Goal: Find specific page/section: Find specific page/section

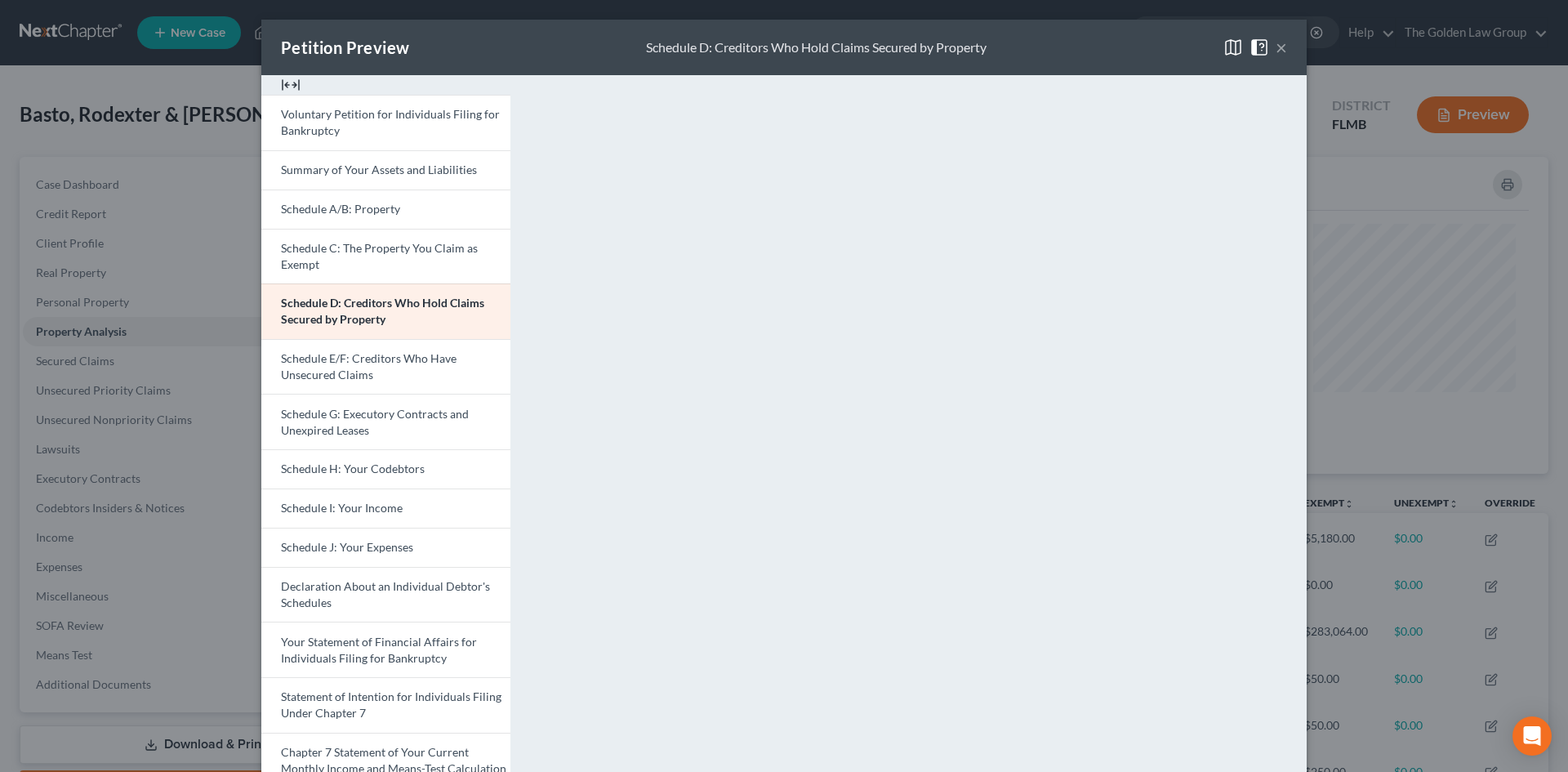
click at [1276, 42] on button "×" at bounding box center [1282, 47] width 11 height 19
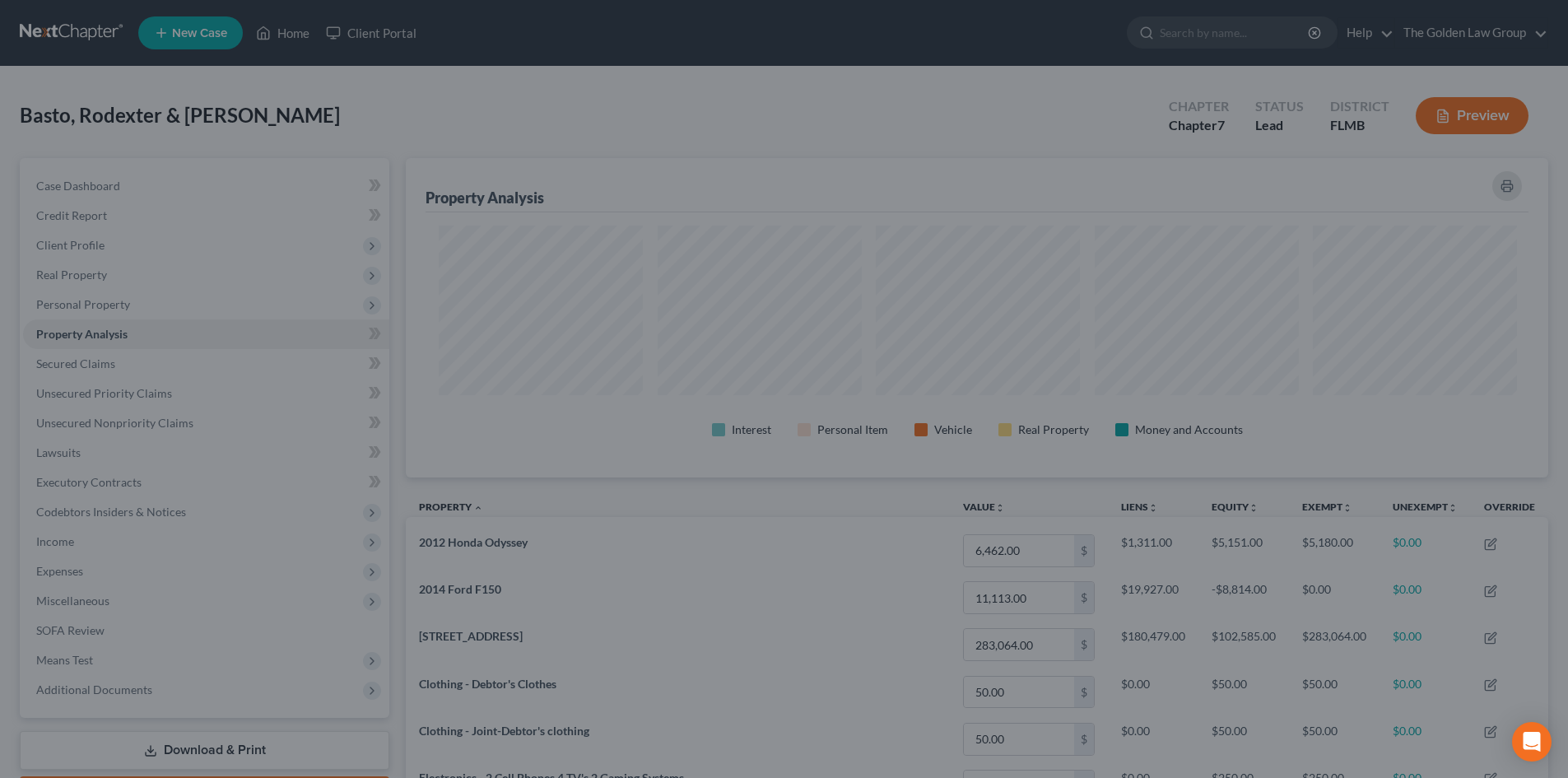
scroll to position [822859, 821755]
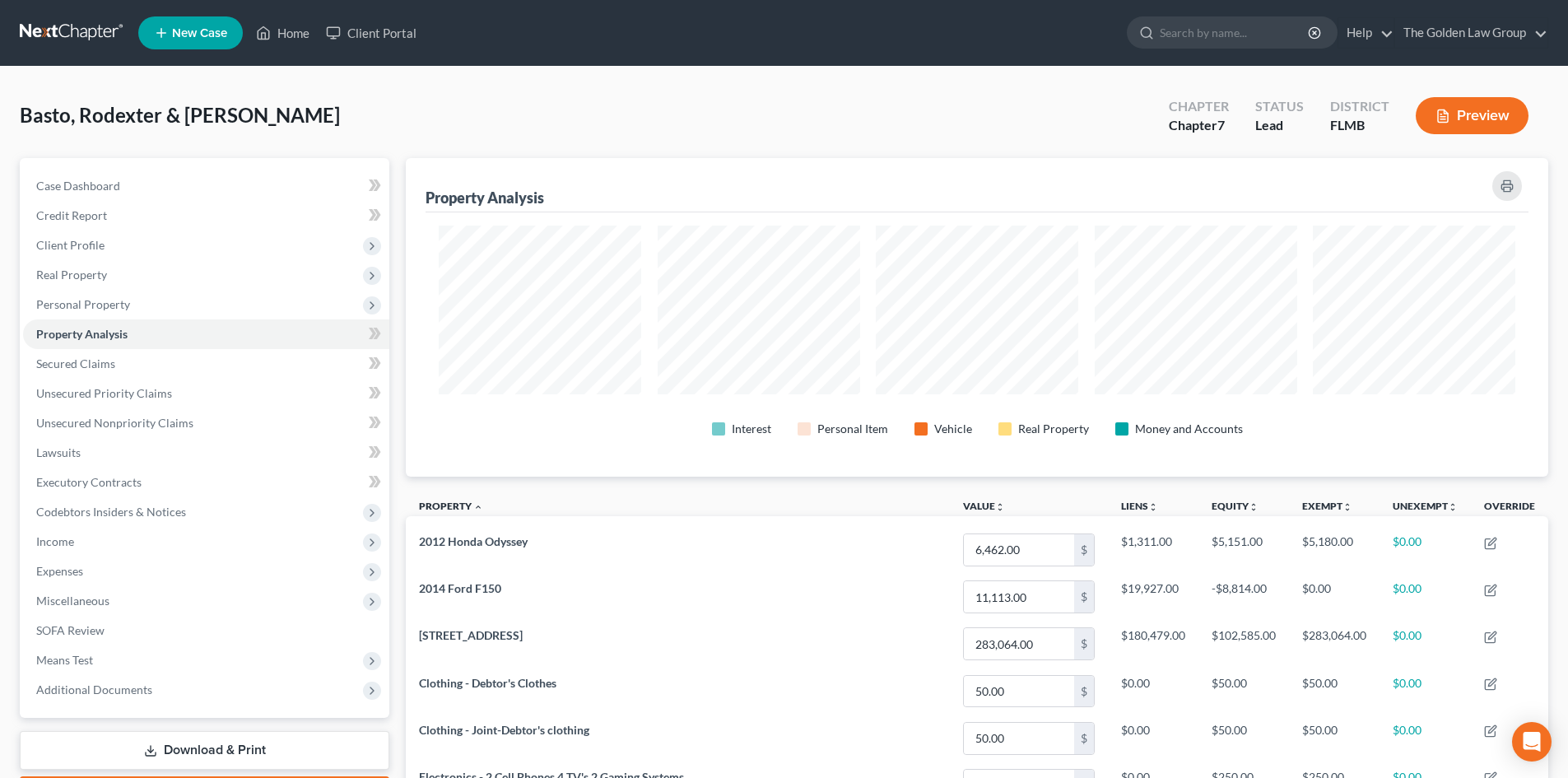
click at [82, 28] on link at bounding box center [71, 33] width 105 height 30
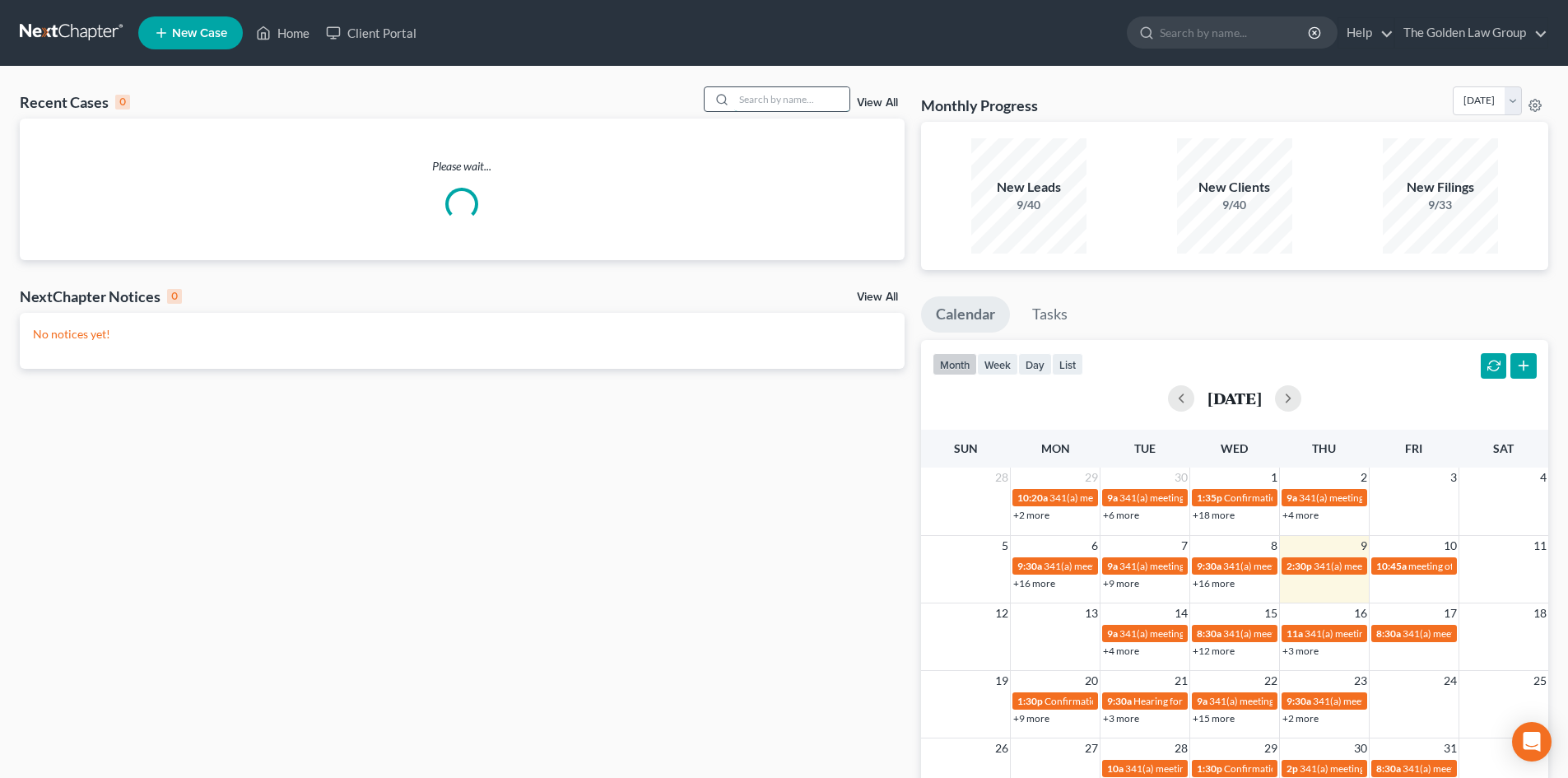
click at [772, 92] on input "search" at bounding box center [792, 99] width 116 height 24
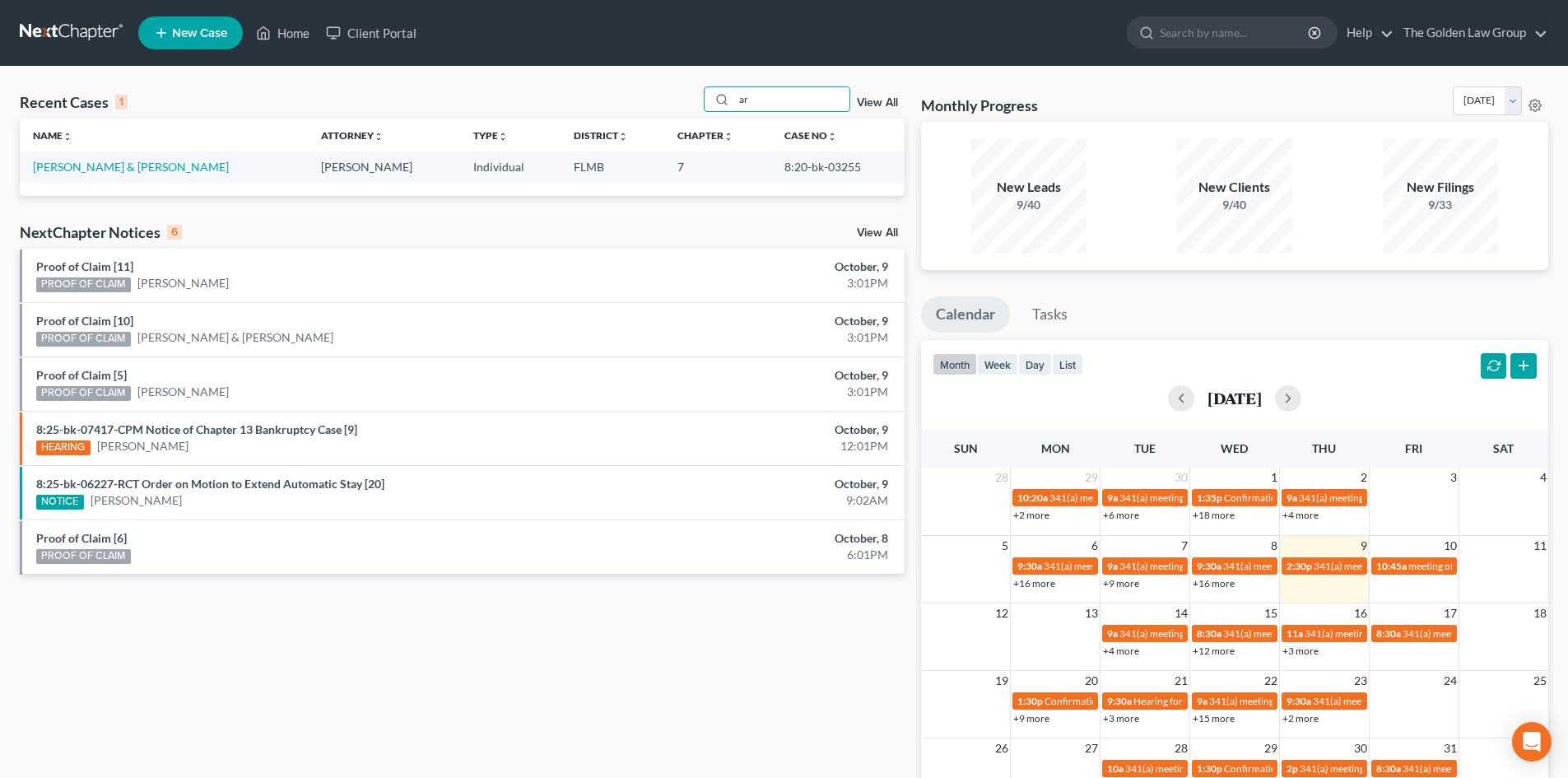
type input "a"
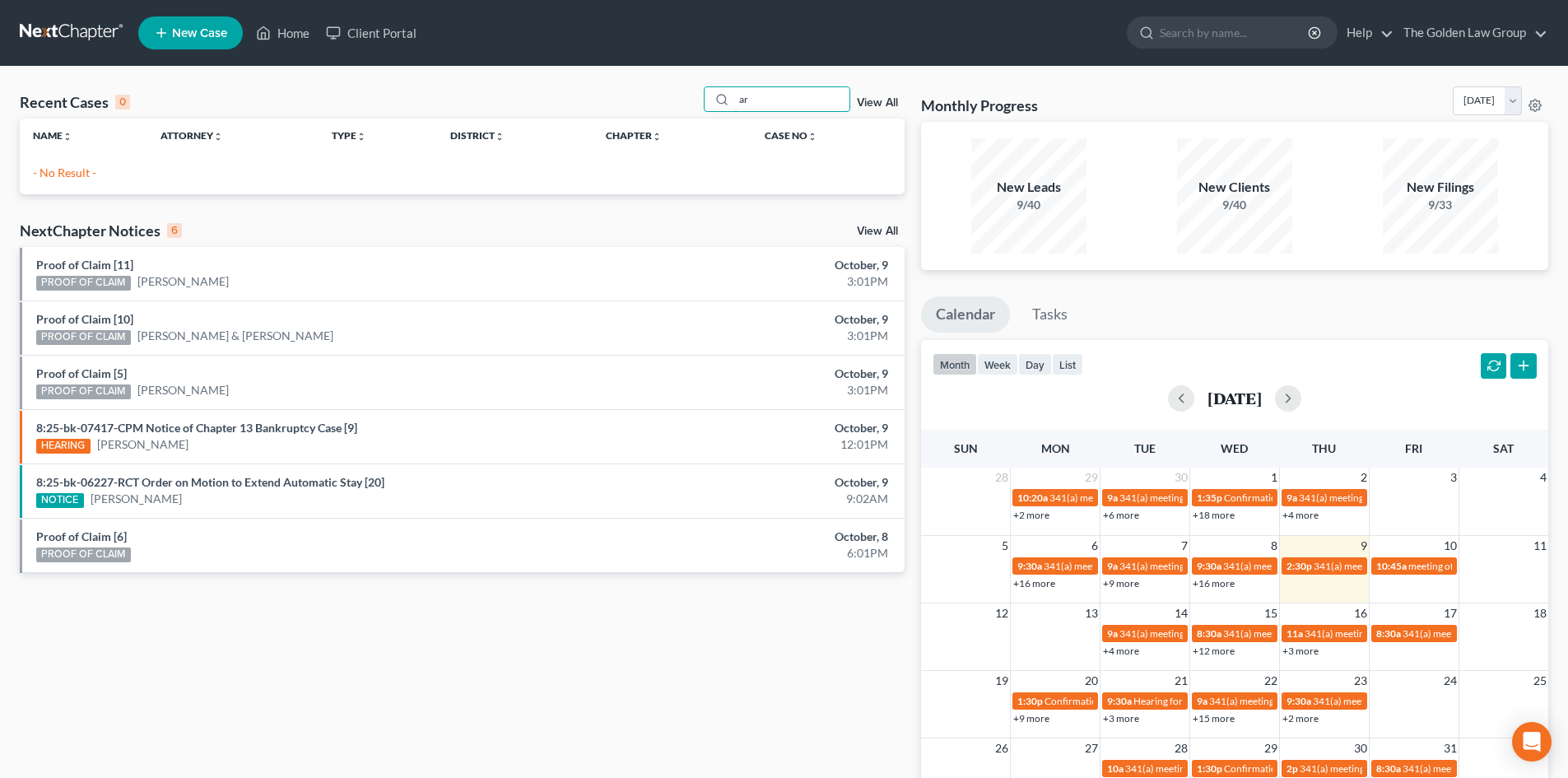
type input "a"
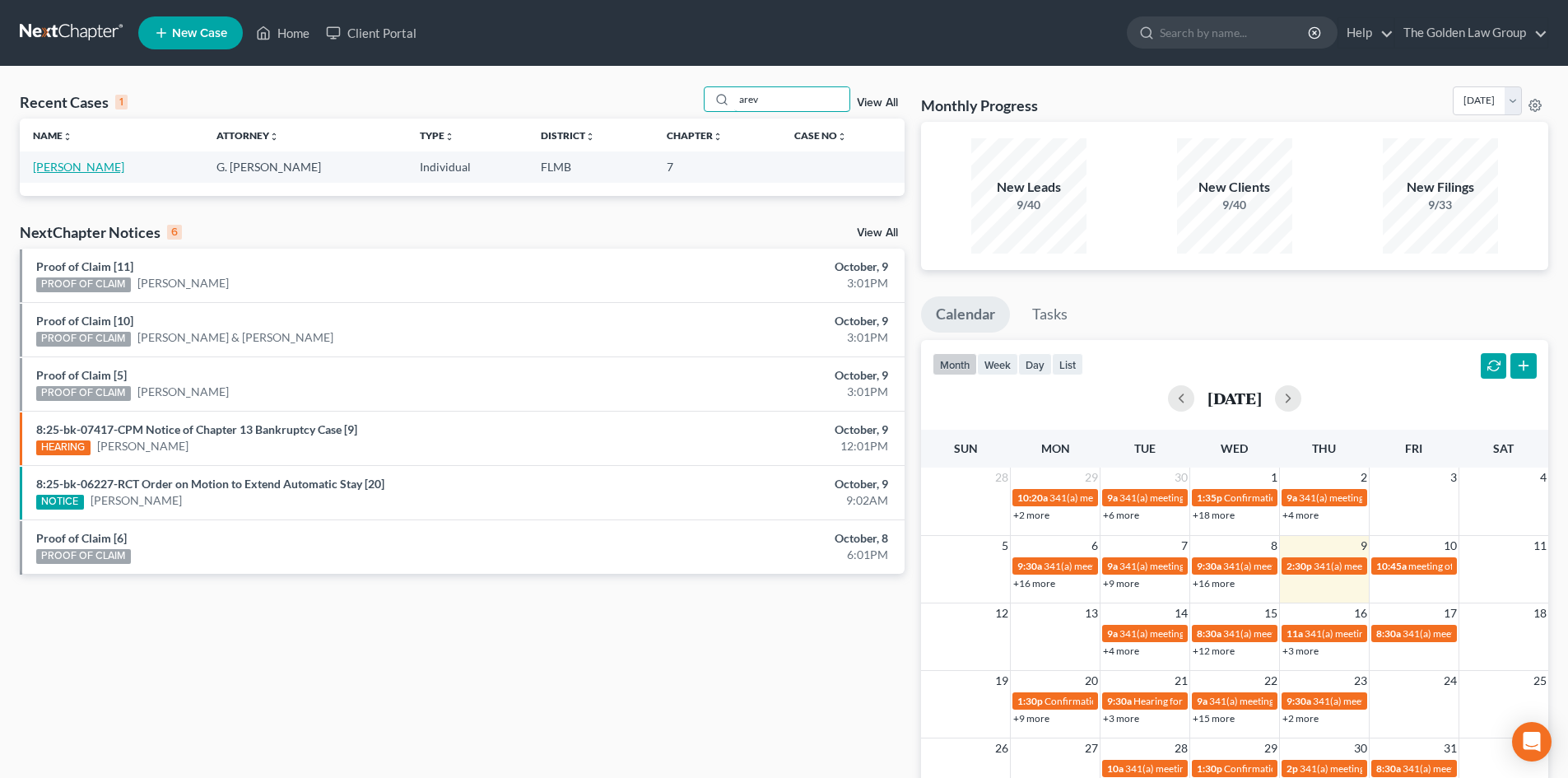
type input "arev"
click at [99, 169] on link "Arevalo, Roberto" at bounding box center [78, 167] width 92 height 14
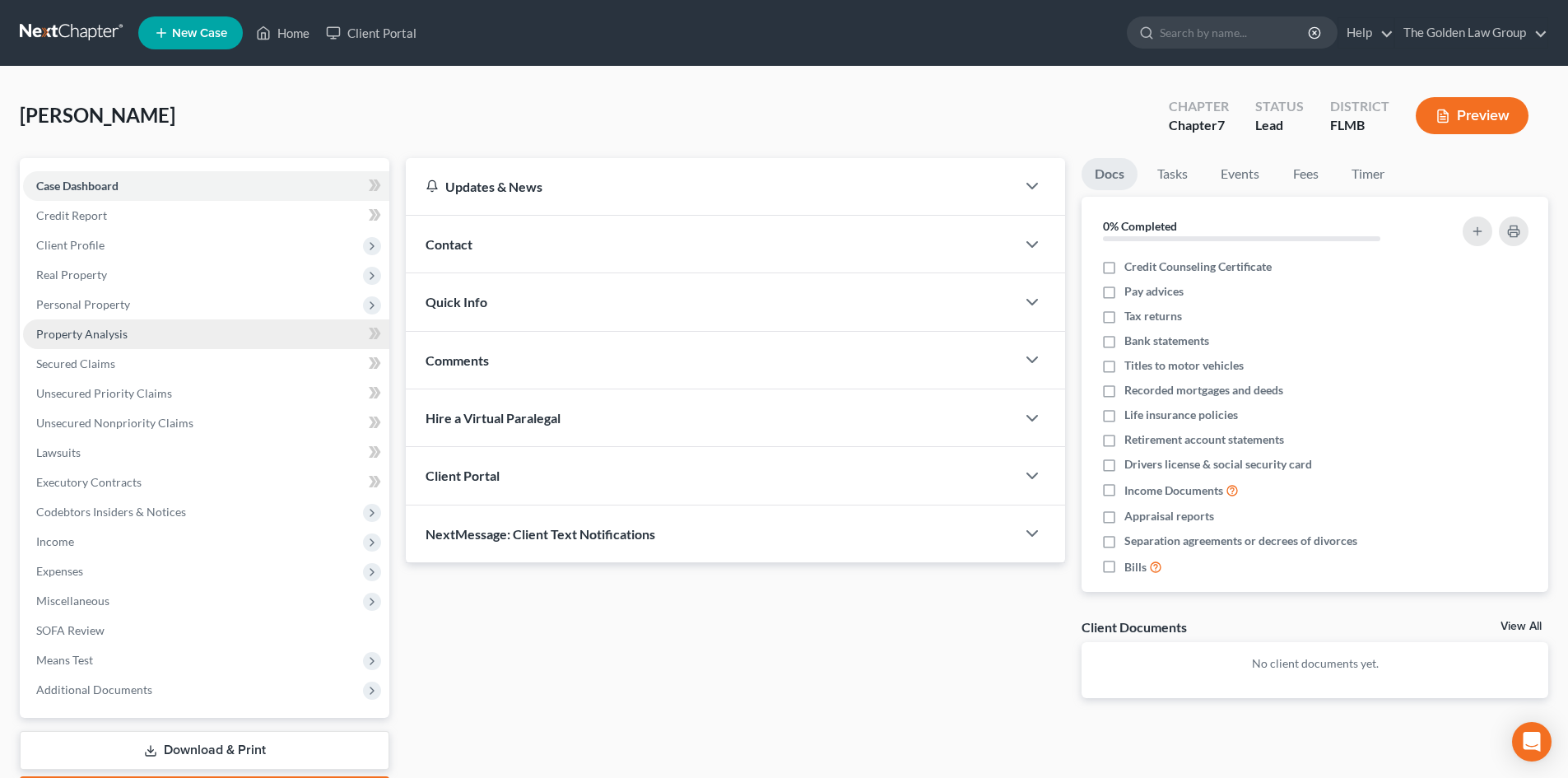
click at [118, 330] on span "Property Analysis" at bounding box center [82, 334] width 92 height 14
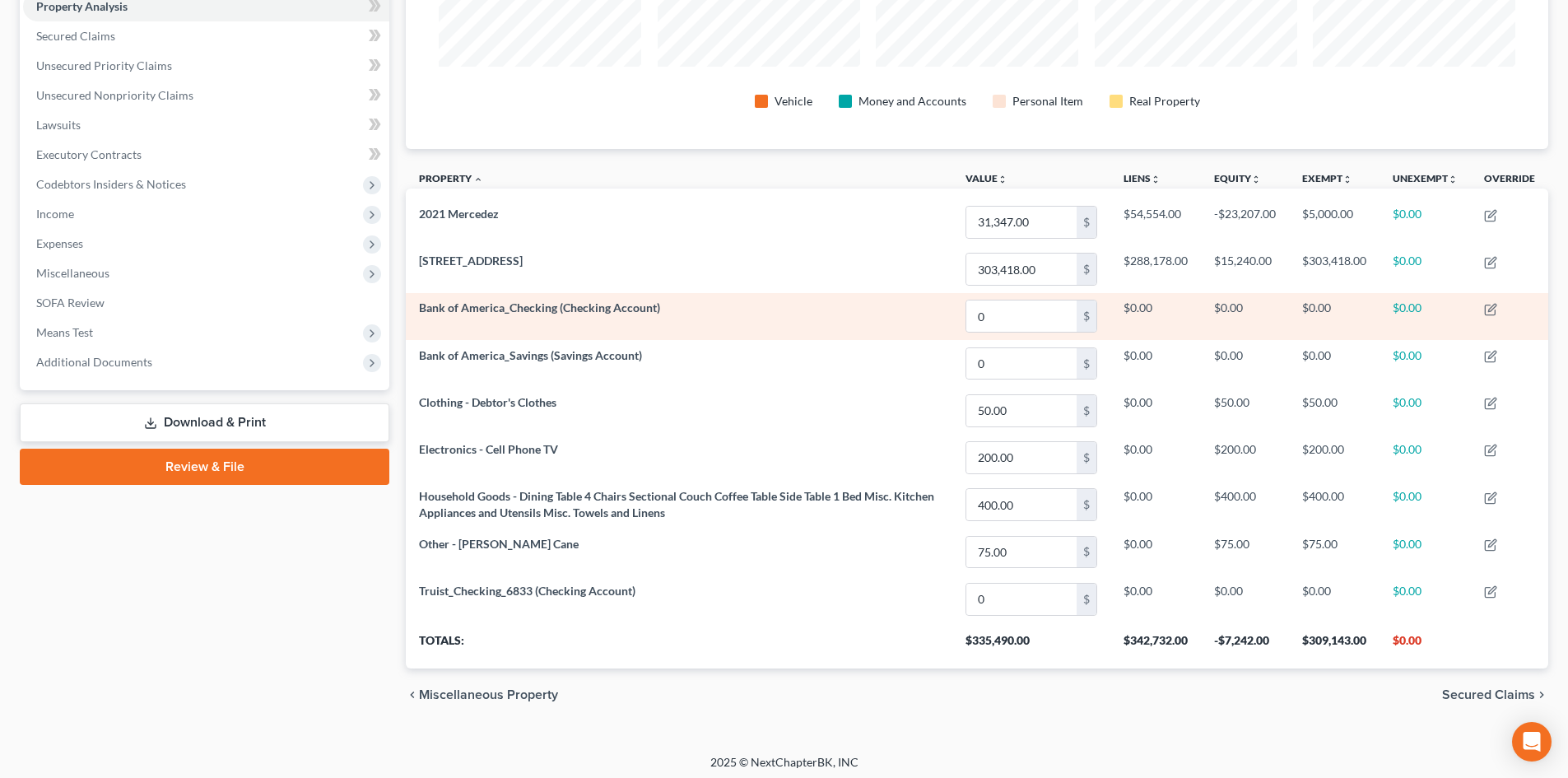
scroll to position [330, 0]
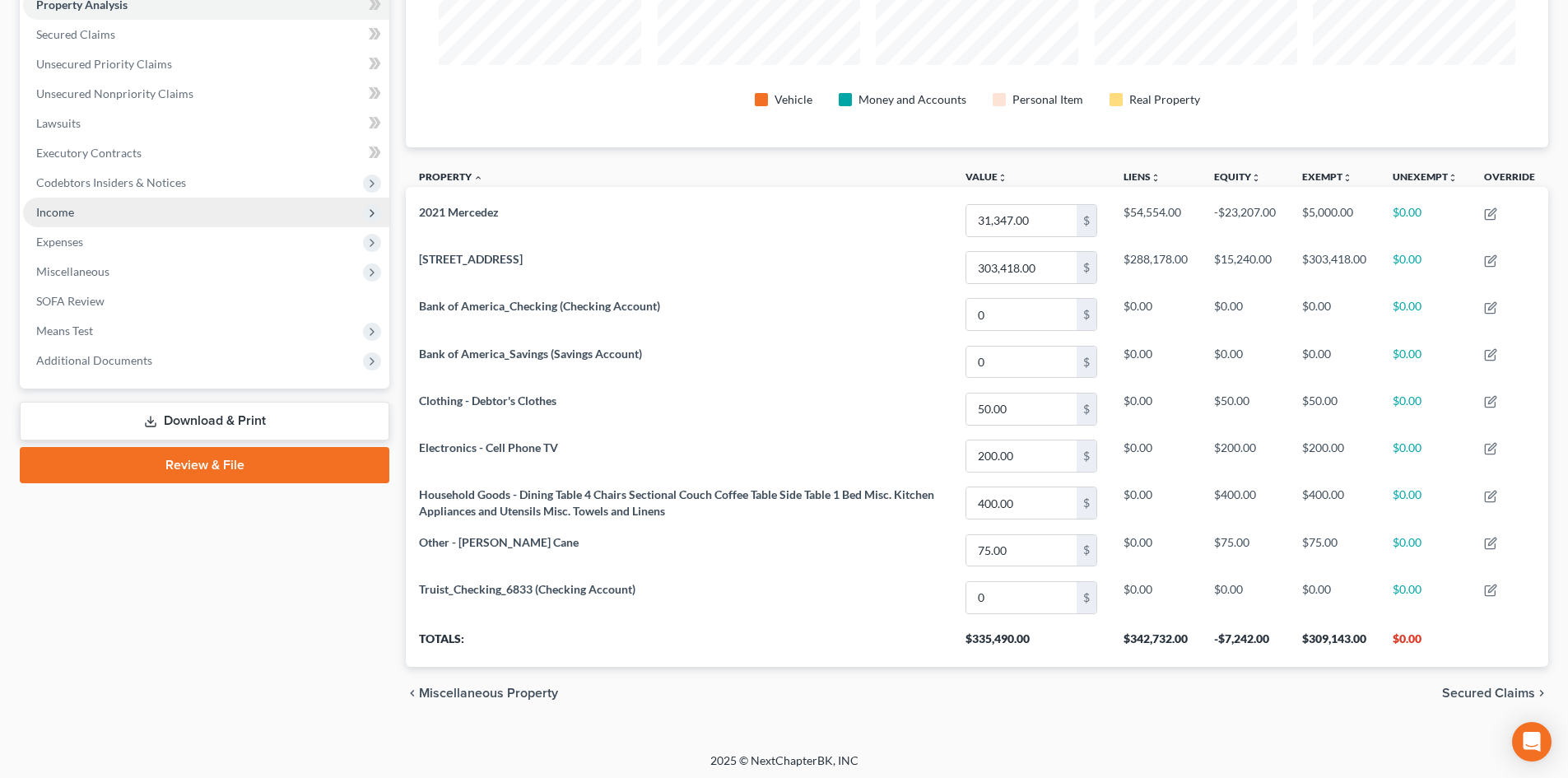
click at [98, 214] on span "Income" at bounding box center [206, 212] width 366 height 30
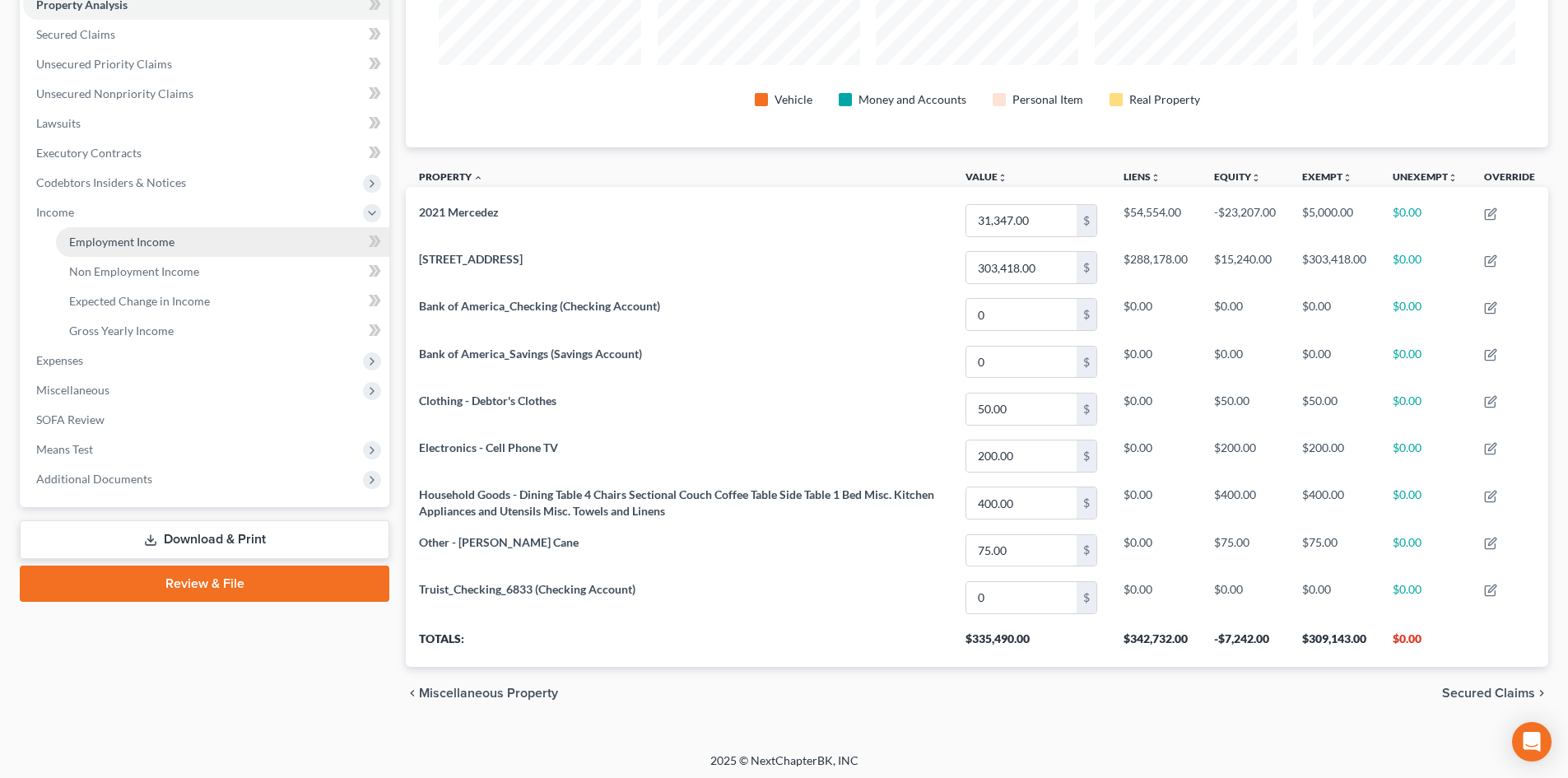
click at [124, 251] on link "Employment Income" at bounding box center [223, 242] width 333 height 30
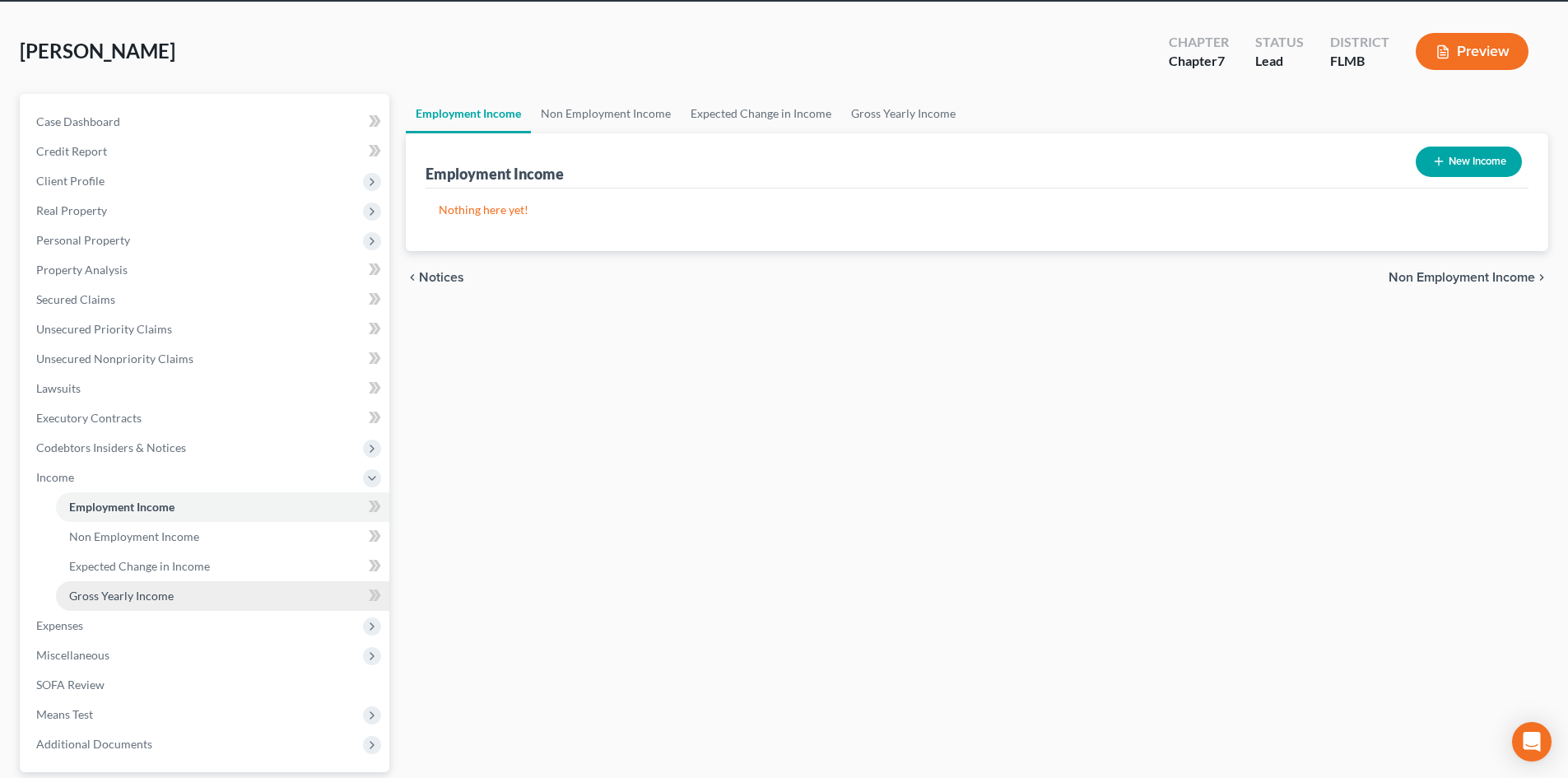
scroll to position [165, 0]
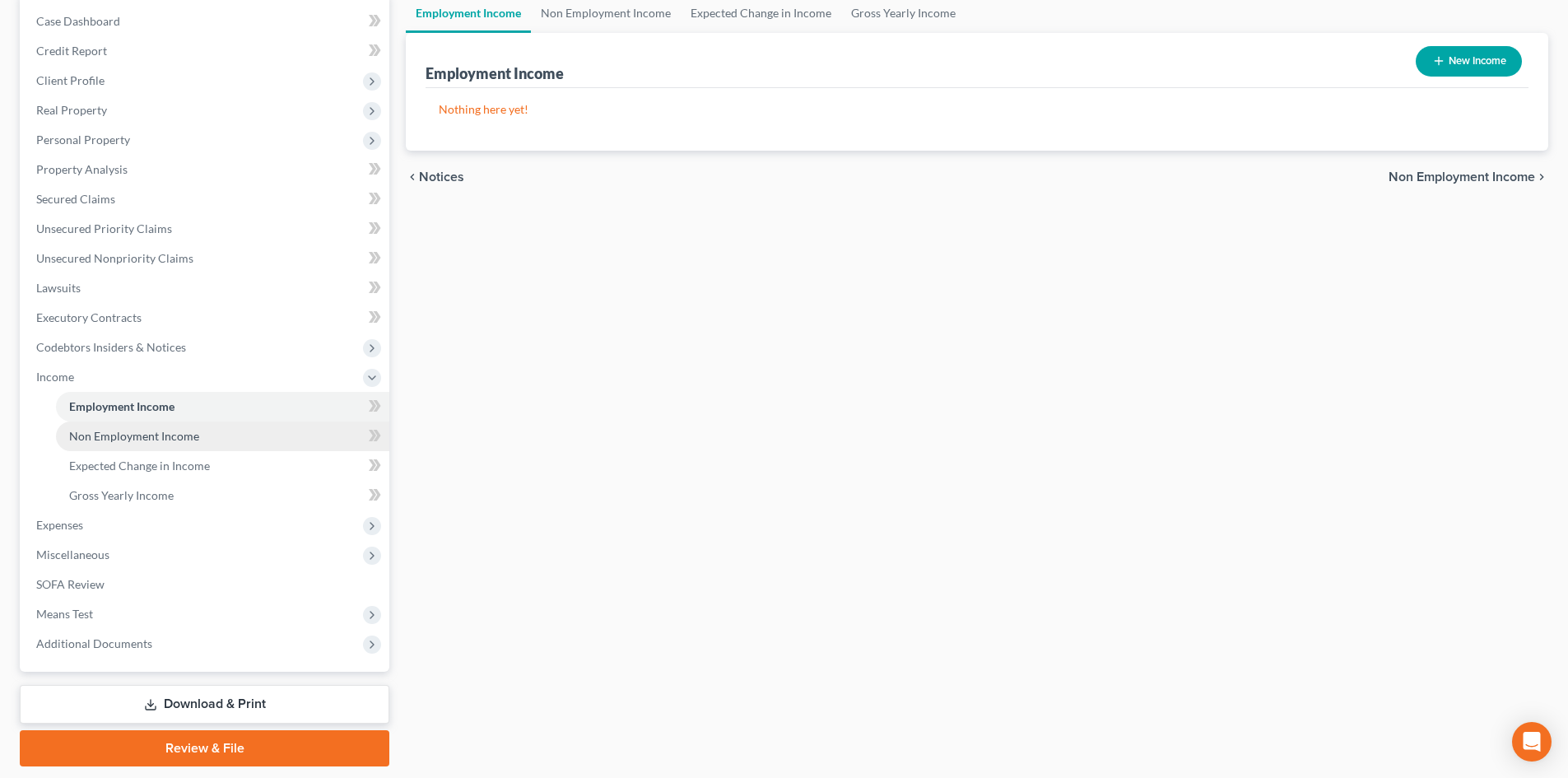
click at [168, 445] on link "Non Employment Income" at bounding box center [223, 436] width 333 height 30
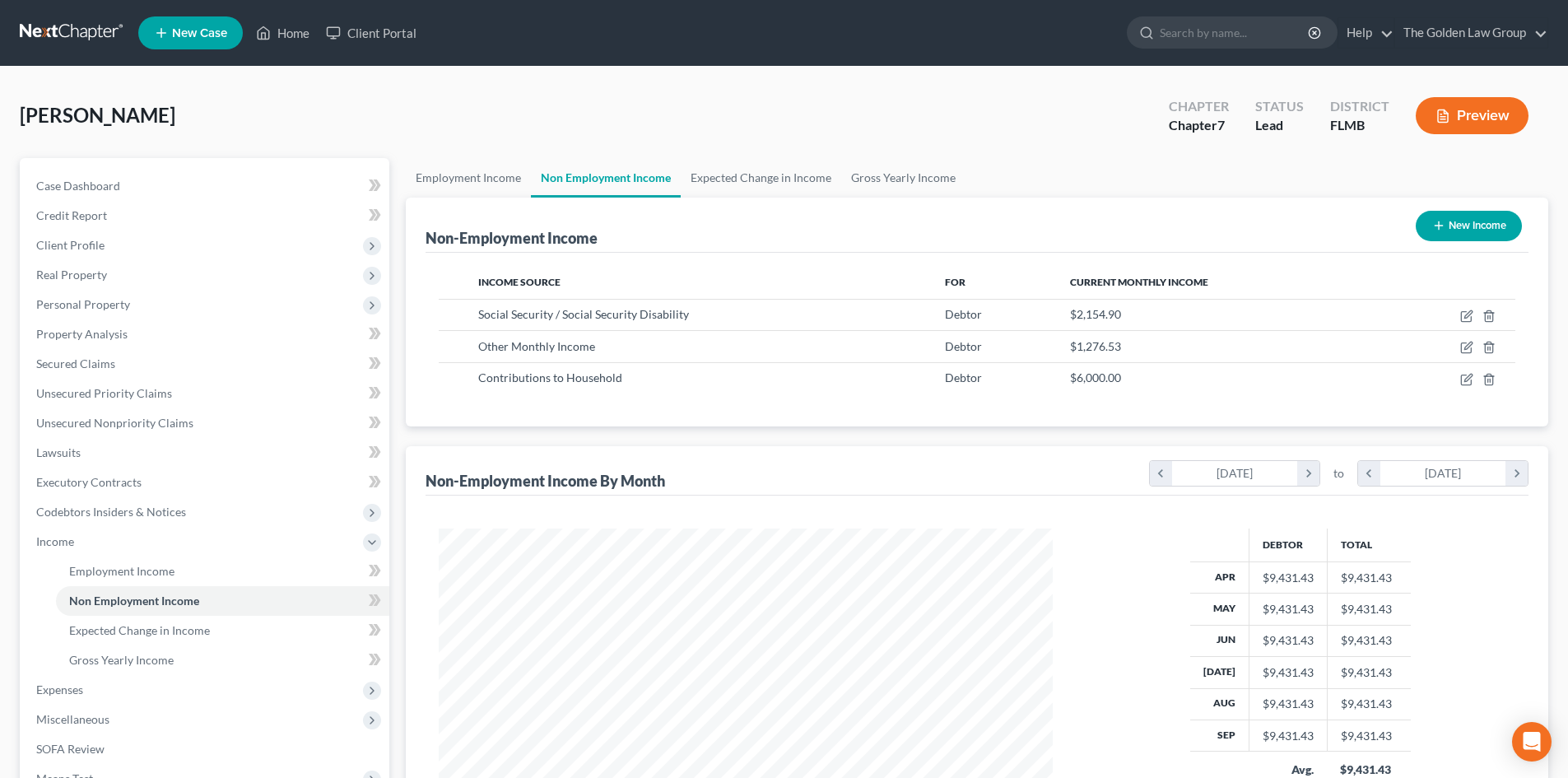
click at [1451, 111] on button "Preview" at bounding box center [1472, 116] width 113 height 37
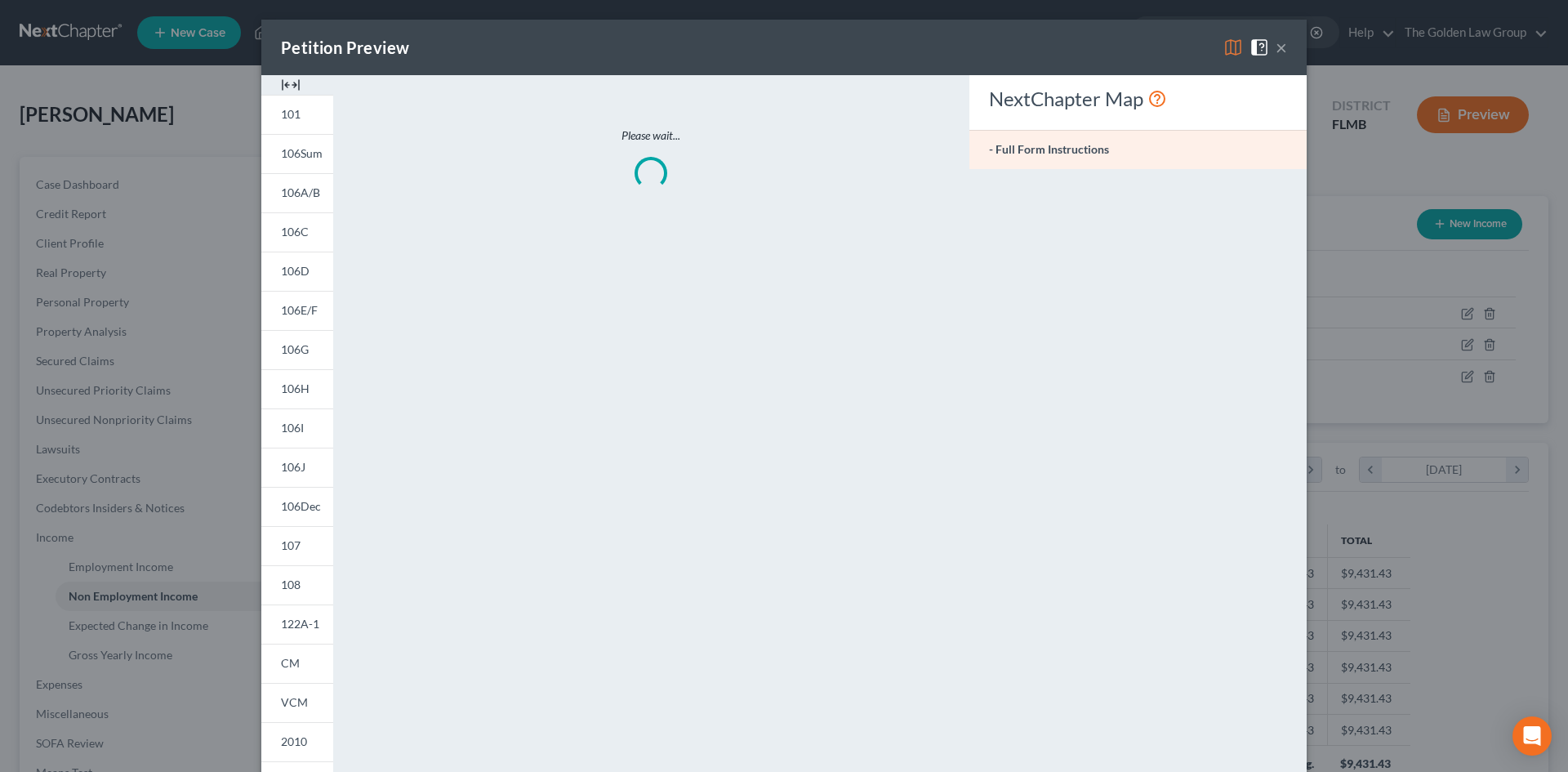
scroll to position [307, 648]
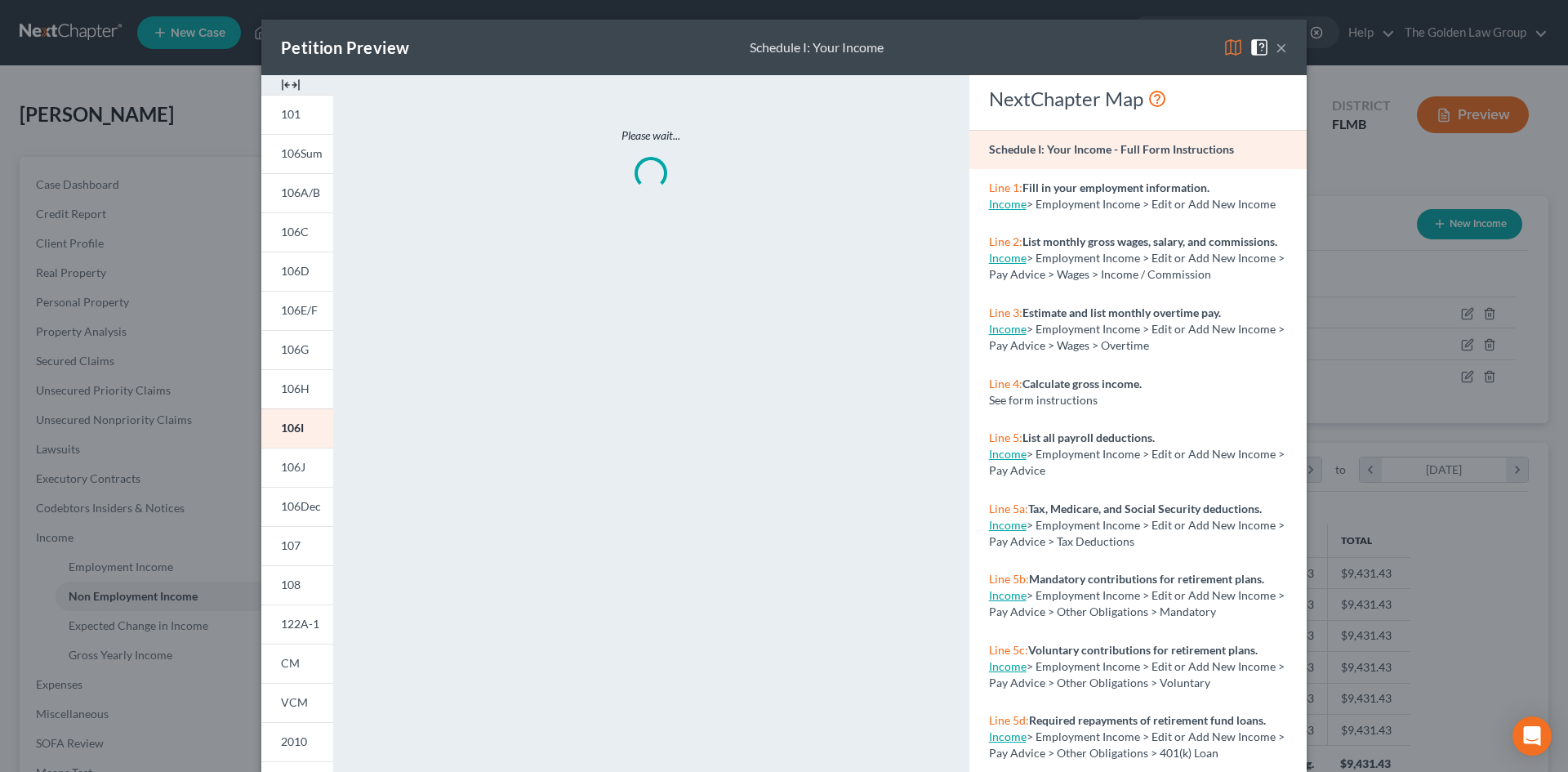
click at [1224, 46] on img at bounding box center [1233, 47] width 19 height 19
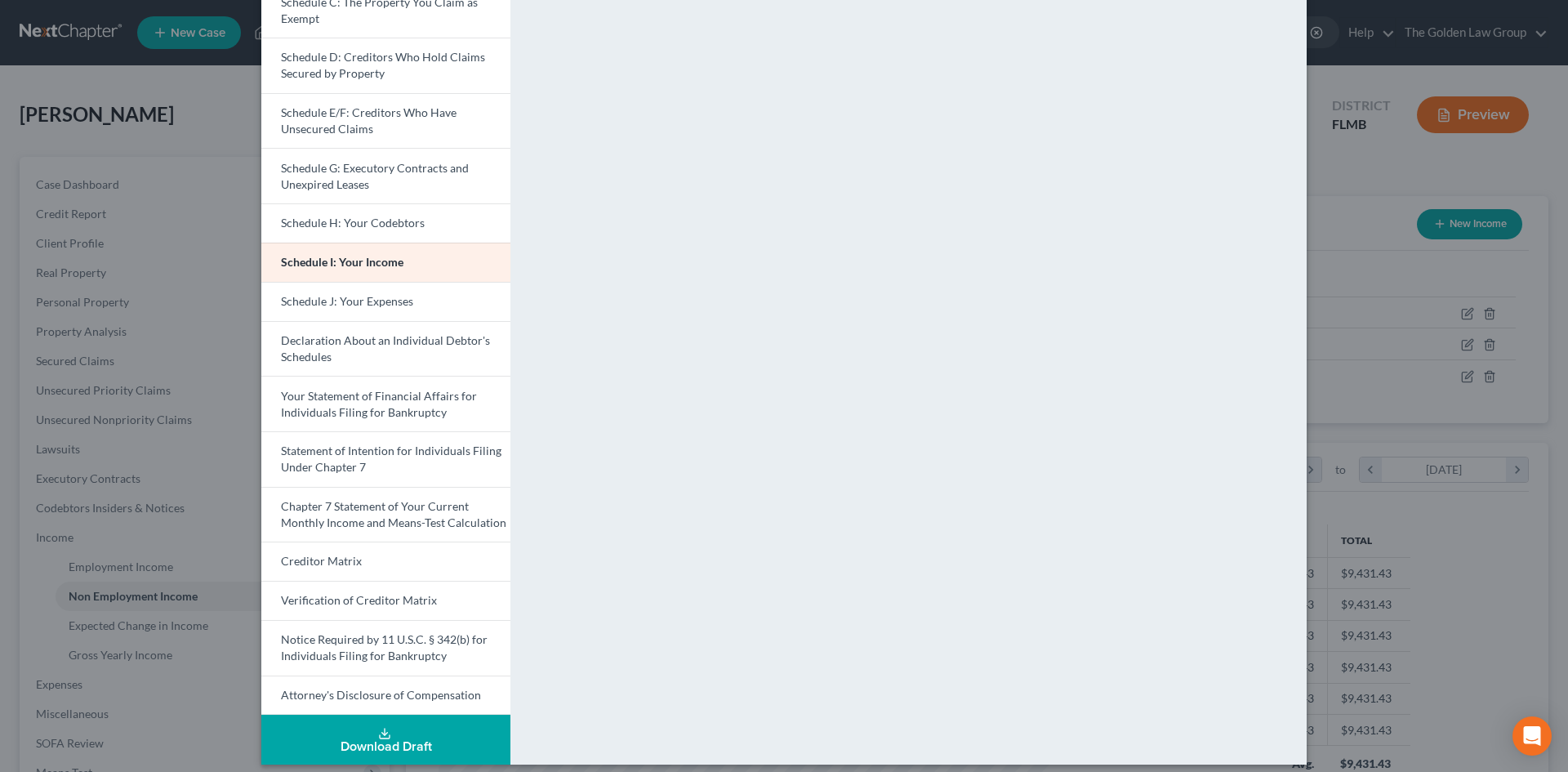
scroll to position [258, 0]
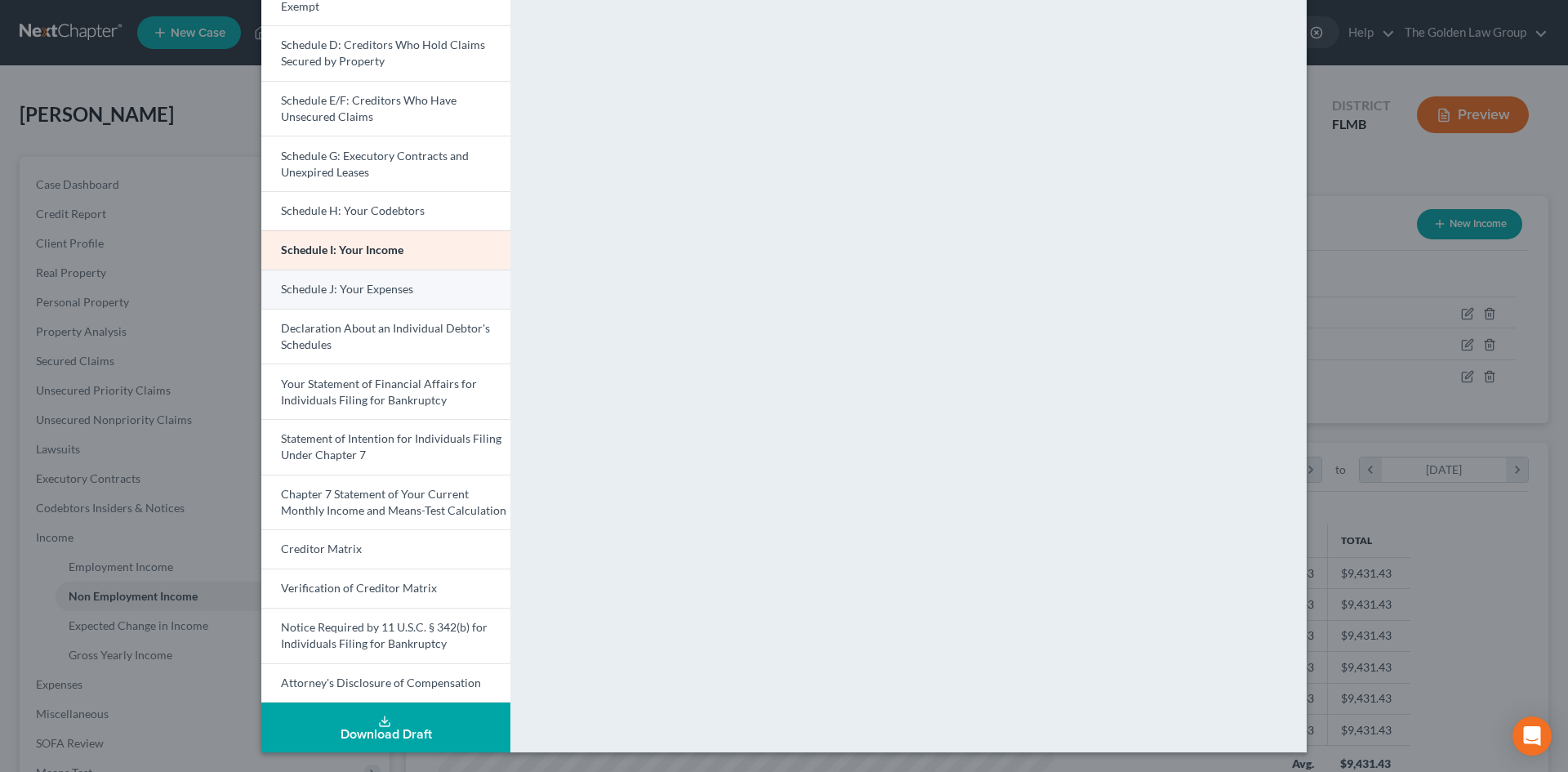
click at [370, 286] on span "Schedule J: Your Expenses" at bounding box center [347, 289] width 132 height 14
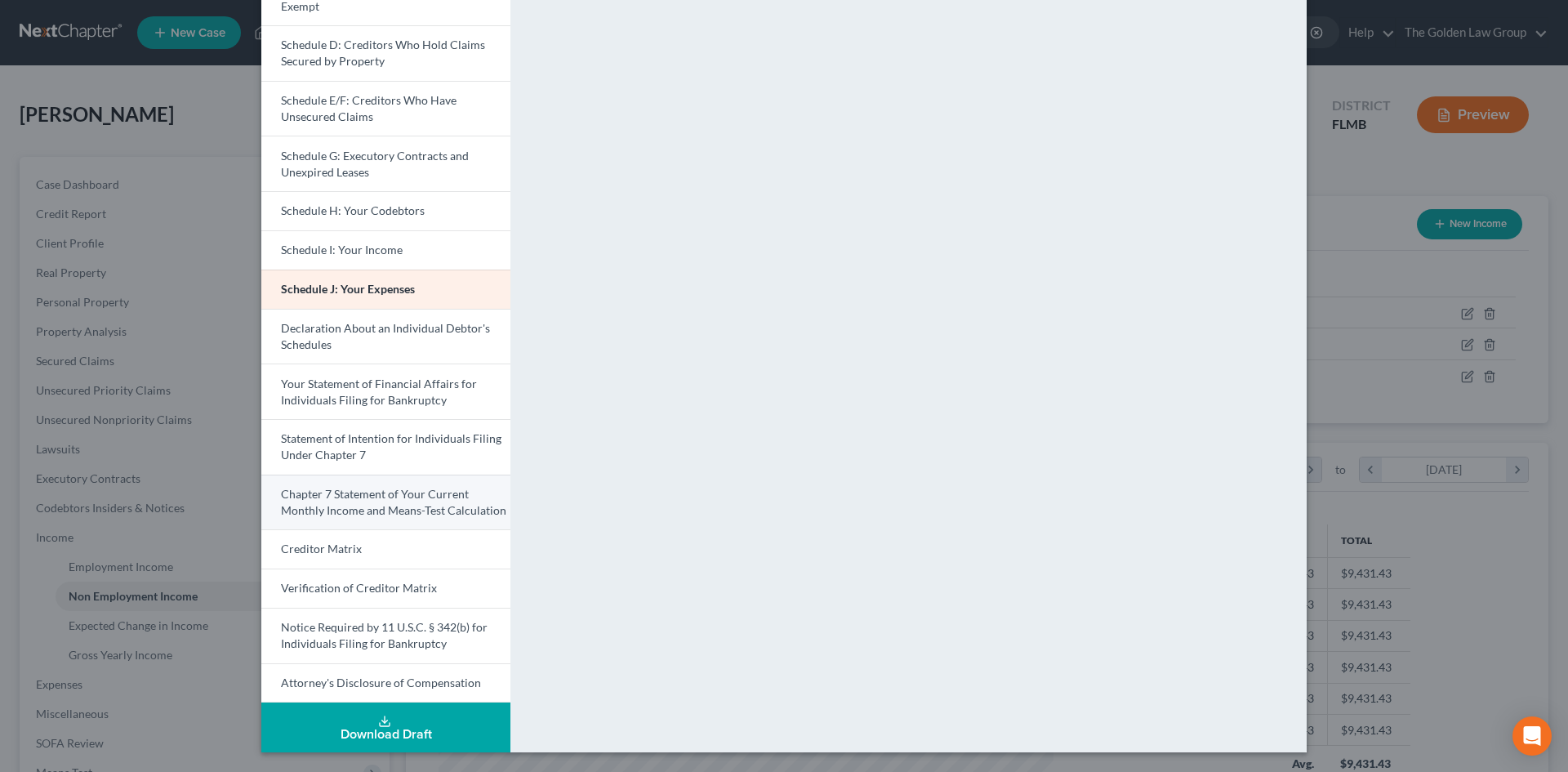
click at [455, 504] on span "Chapter 7 Statement of Your Current Monthly Income and Means-Test Calculation" at bounding box center [394, 502] width 226 height 31
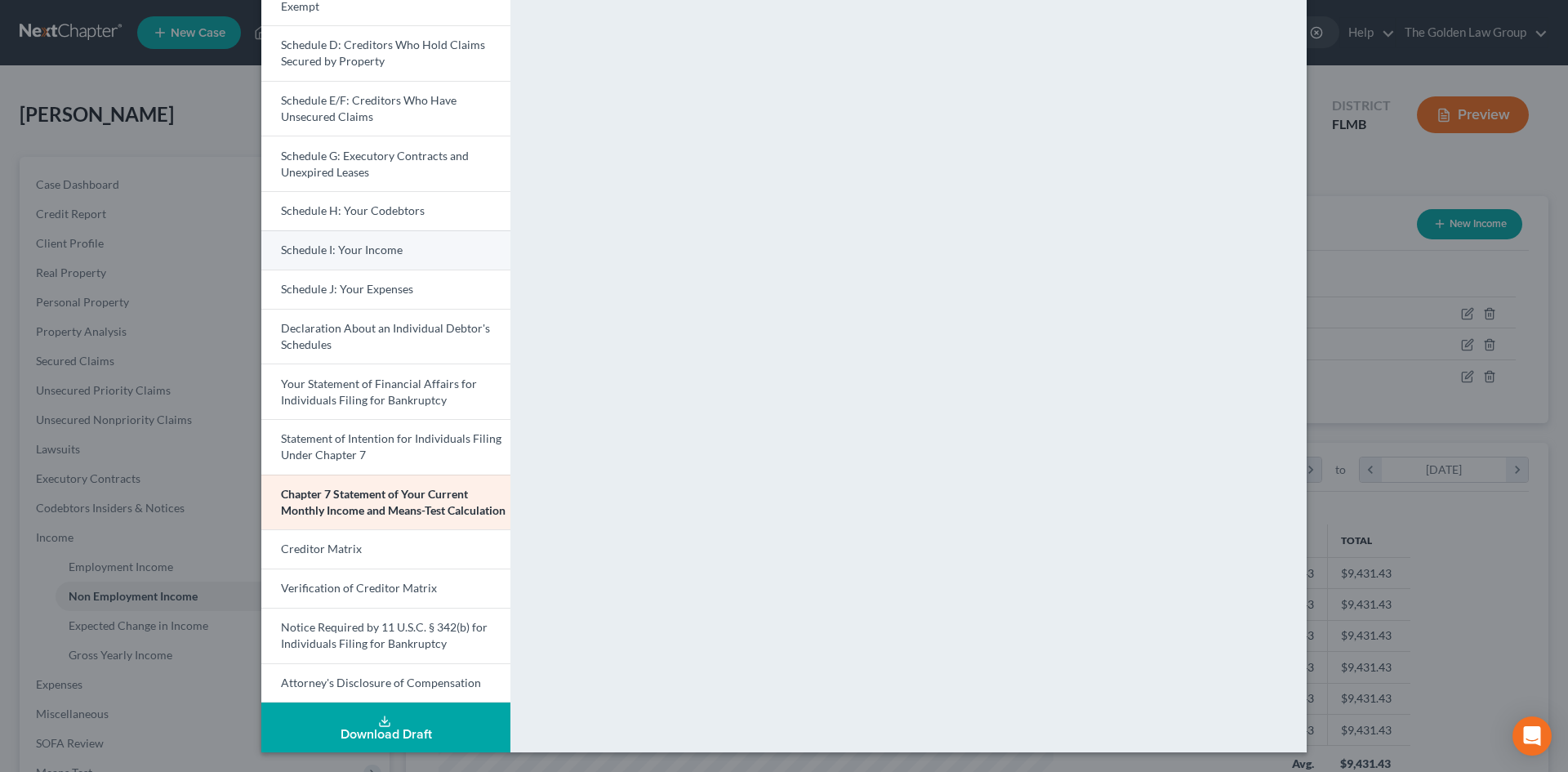
click at [388, 249] on span "Schedule I: Your Income" at bounding box center [342, 250] width 121 height 14
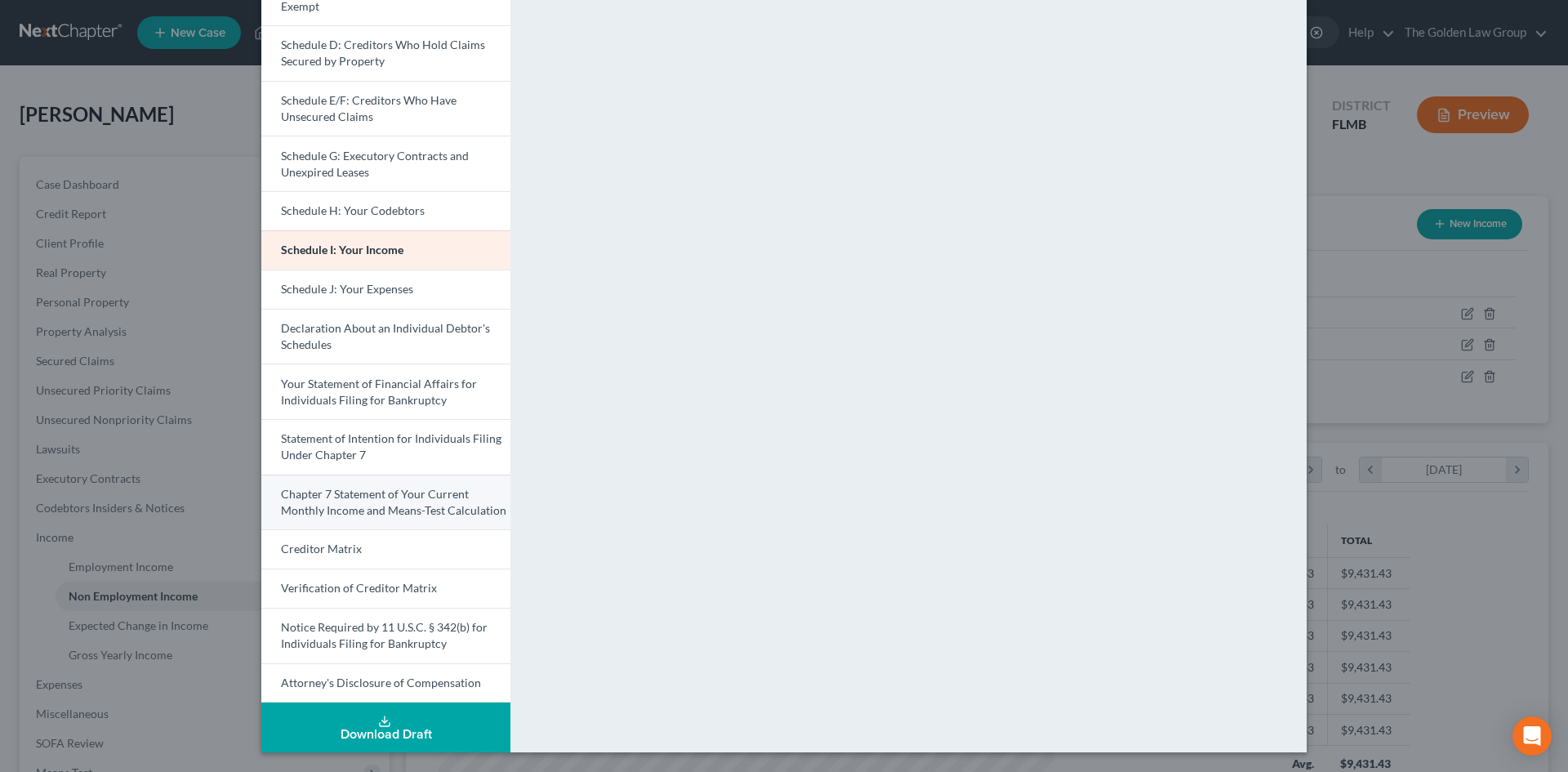
click at [385, 507] on span "Chapter 7 Statement of Your Current Monthly Income and Means-Test Calculation" at bounding box center [394, 502] width 226 height 31
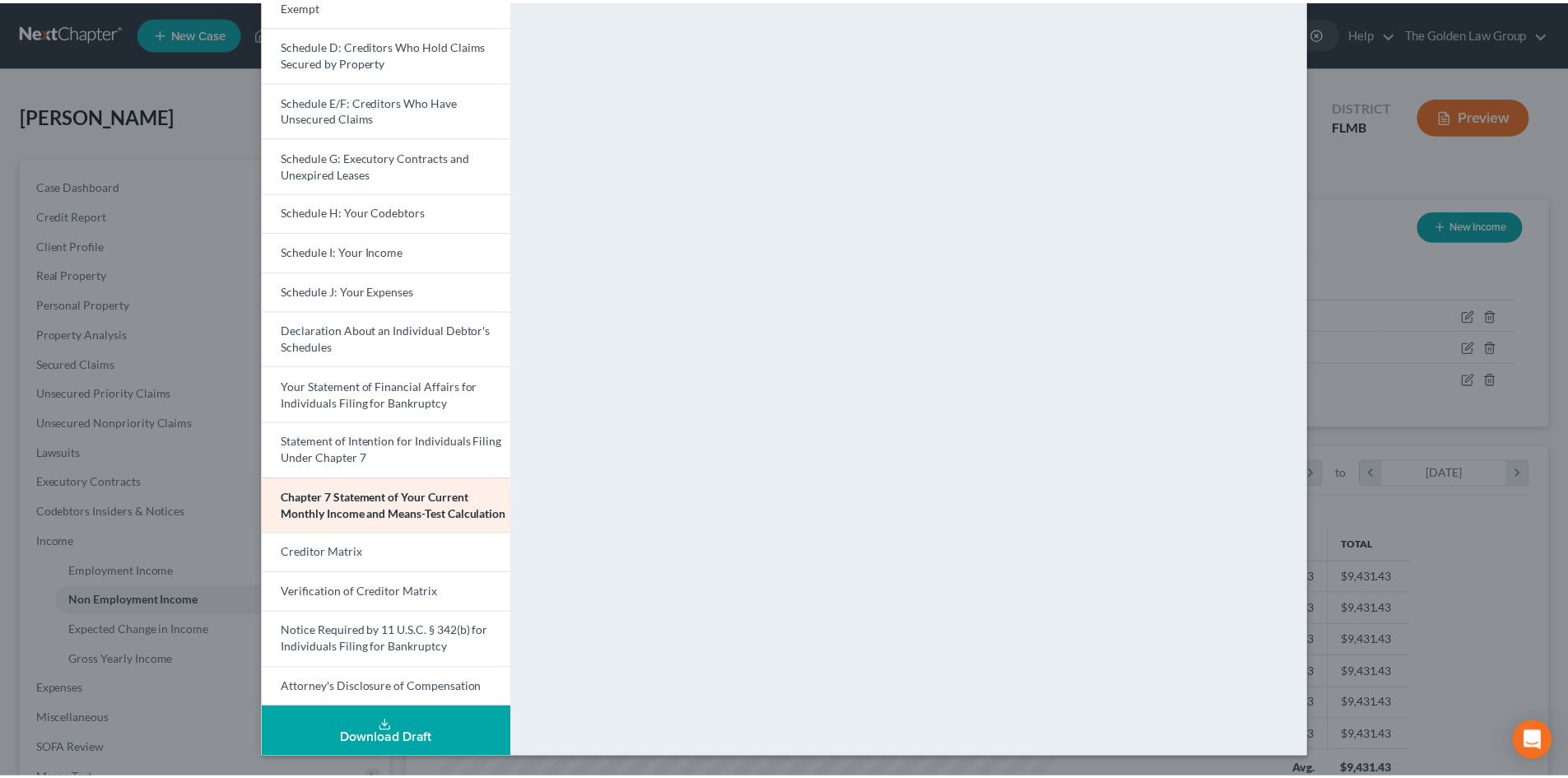
scroll to position [0, 0]
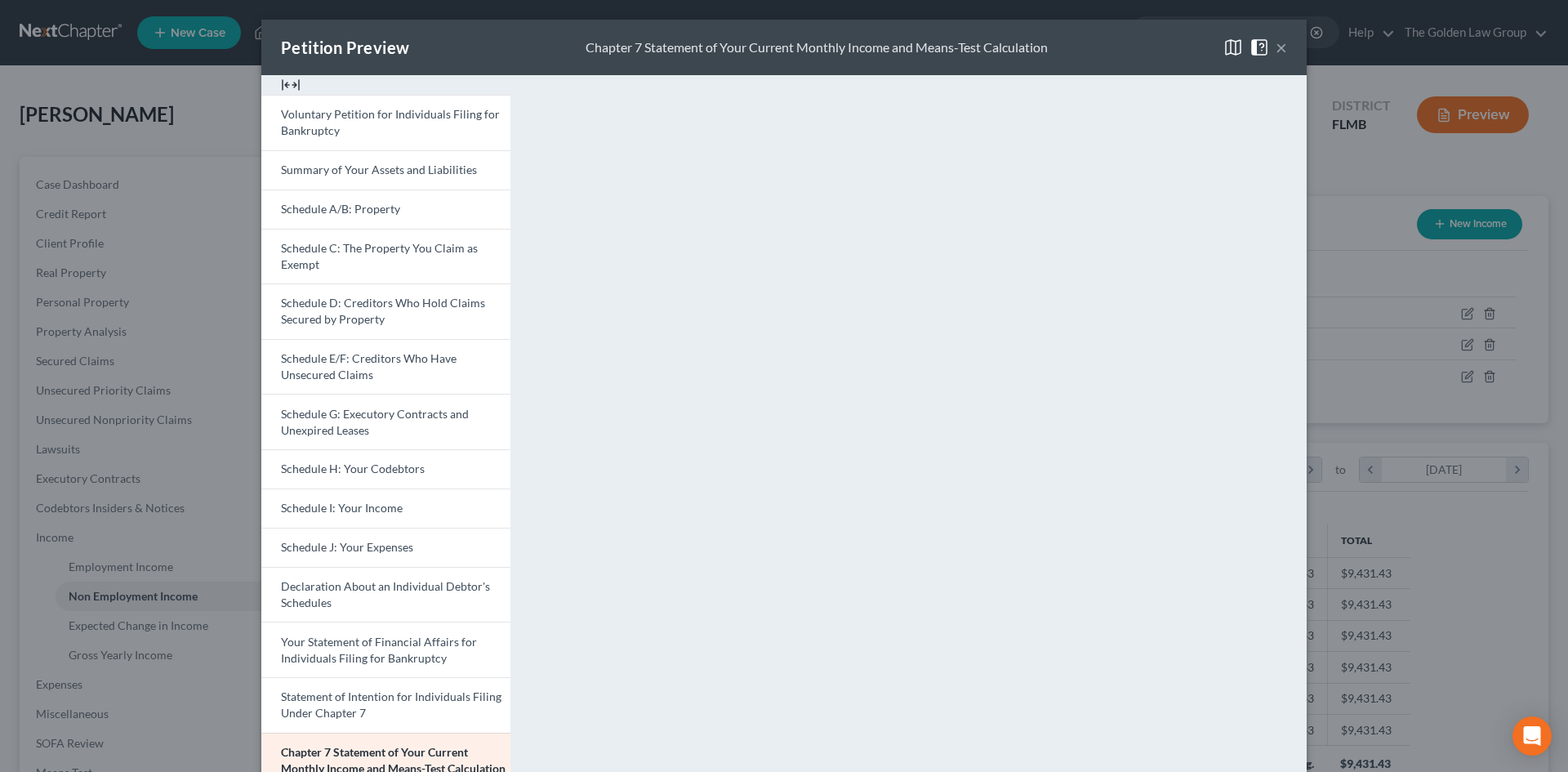
click at [1276, 43] on button "×" at bounding box center [1282, 47] width 11 height 19
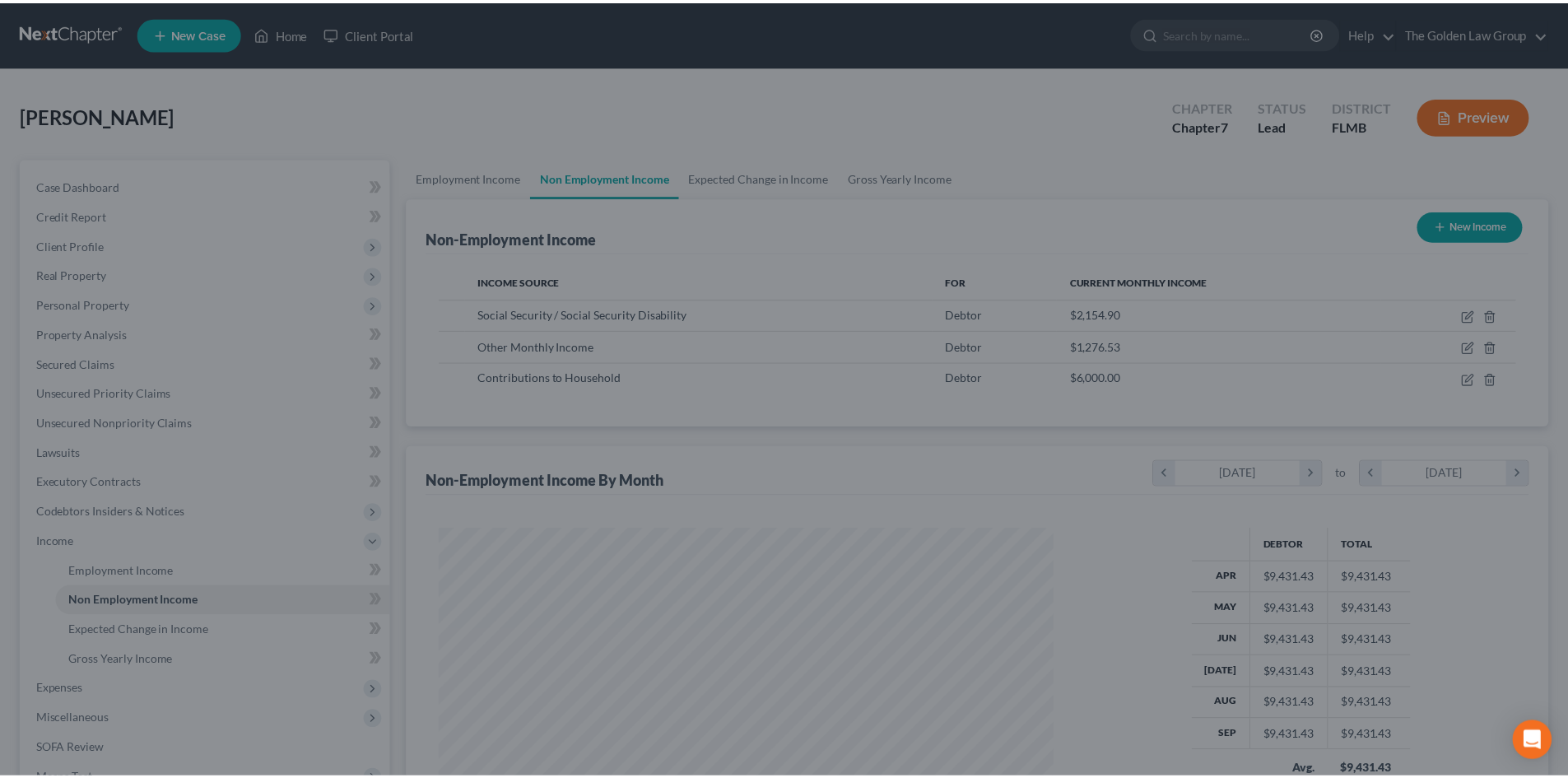
scroll to position [822870, 822251]
